Goal: Task Accomplishment & Management: Manage account settings

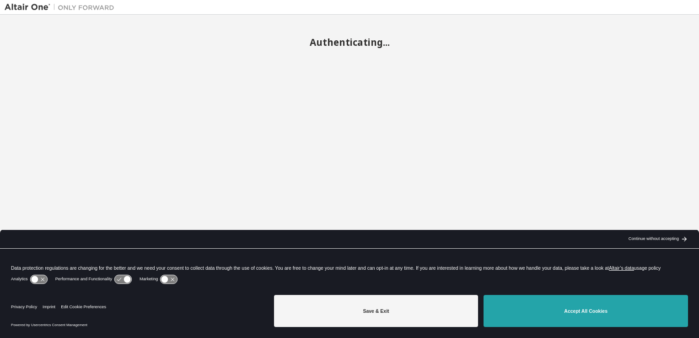
click at [574, 322] on button "Accept All Cookies" at bounding box center [585, 311] width 204 height 32
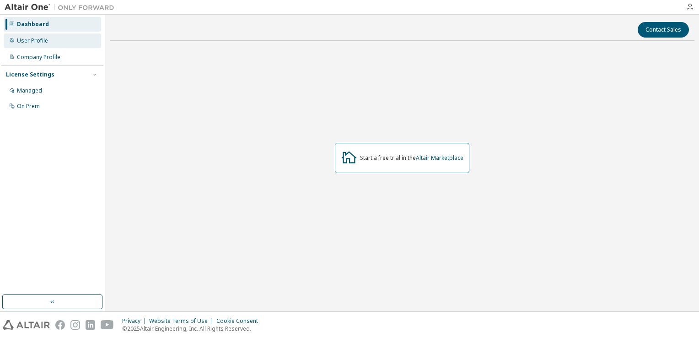
click at [32, 37] on div "User Profile" at bounding box center [32, 40] width 31 height 7
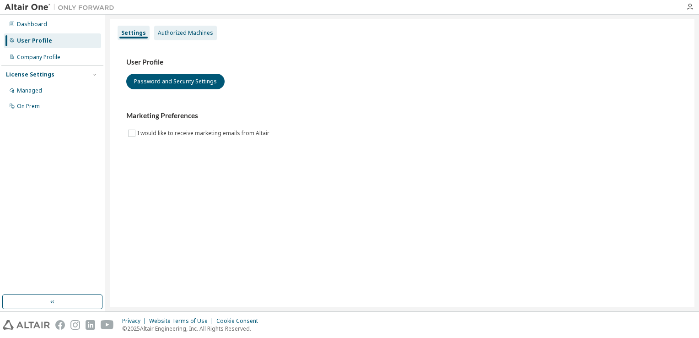
click at [166, 28] on div "Authorized Machines" at bounding box center [185, 33] width 63 height 15
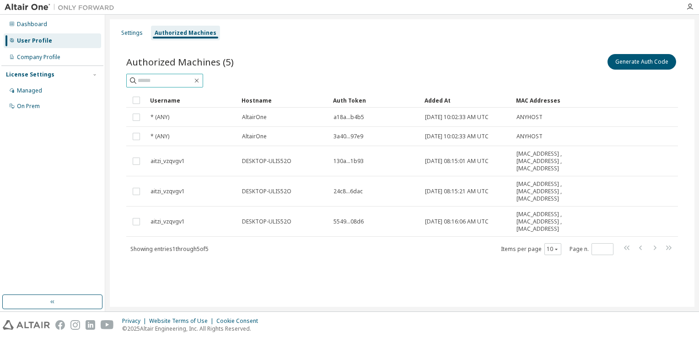
click at [180, 82] on input "text" at bounding box center [165, 80] width 55 height 9
click at [41, 91] on div "Managed" at bounding box center [52, 90] width 97 height 15
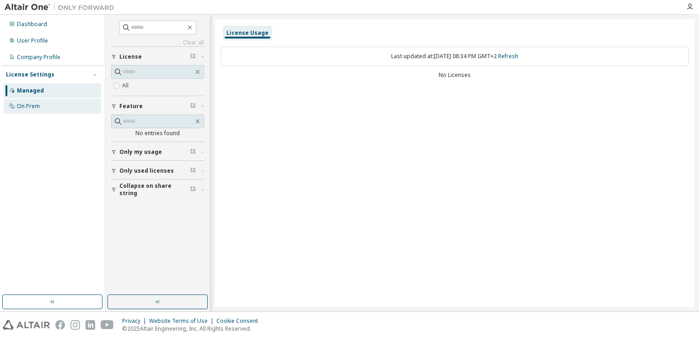
click at [38, 110] on div "On Prem" at bounding box center [52, 106] width 97 height 15
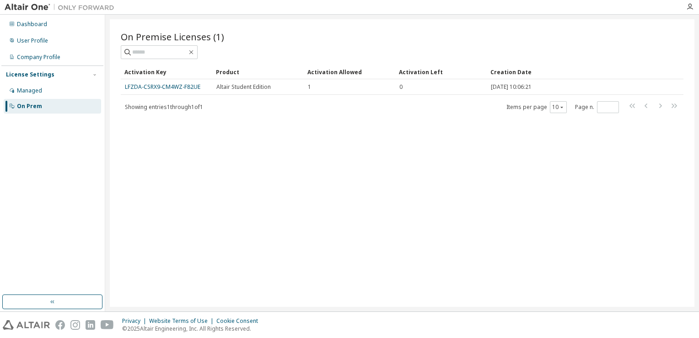
drag, startPoint x: 147, startPoint y: 83, endPoint x: 460, endPoint y: 153, distance: 320.1
click at [460, 153] on div "On Premise Licenses (1) Clear Load Save Save As Field Operator Value Select fil…" at bounding box center [402, 162] width 584 height 287
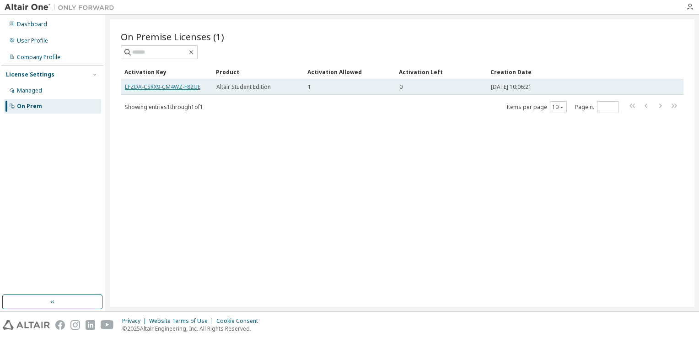
click at [182, 85] on link "LFZDA-CSRX9-CM4WZ-F82UE" at bounding box center [162, 87] width 75 height 8
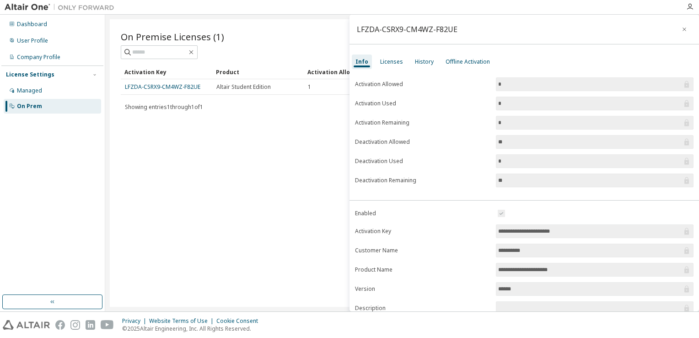
click at [601, 84] on input "*" at bounding box center [590, 84] width 184 height 9
click at [378, 102] on label "Activation Used" at bounding box center [422, 103] width 135 height 7
click at [399, 61] on div "Licenses" at bounding box center [391, 61] width 23 height 7
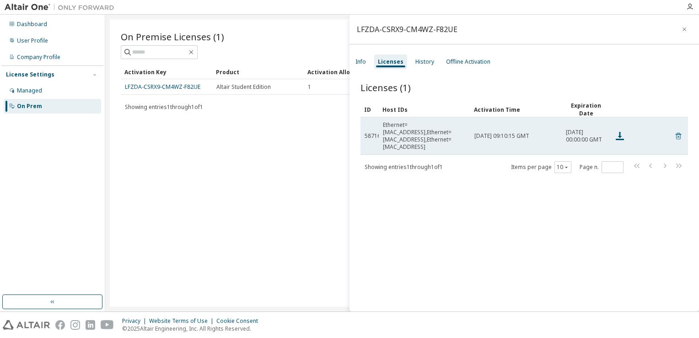
click at [674, 131] on icon at bounding box center [678, 135] width 8 height 11
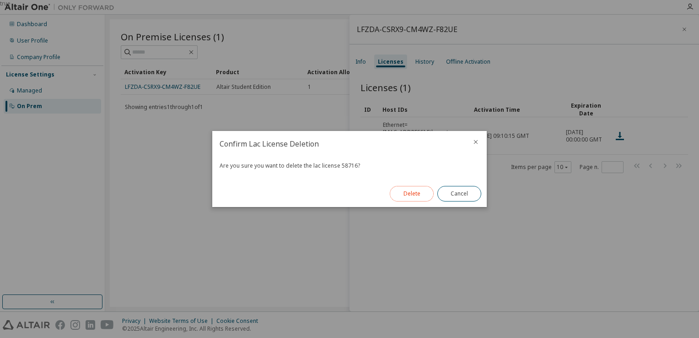
click at [416, 191] on button "Delete" at bounding box center [412, 194] width 44 height 16
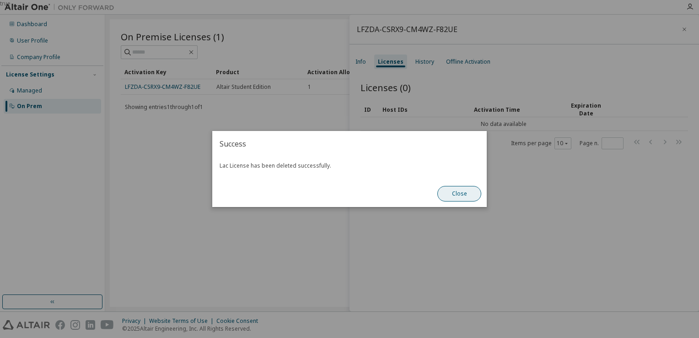
click at [456, 195] on button "Close" at bounding box center [459, 194] width 44 height 16
